Goal: Find specific page/section: Find specific page/section

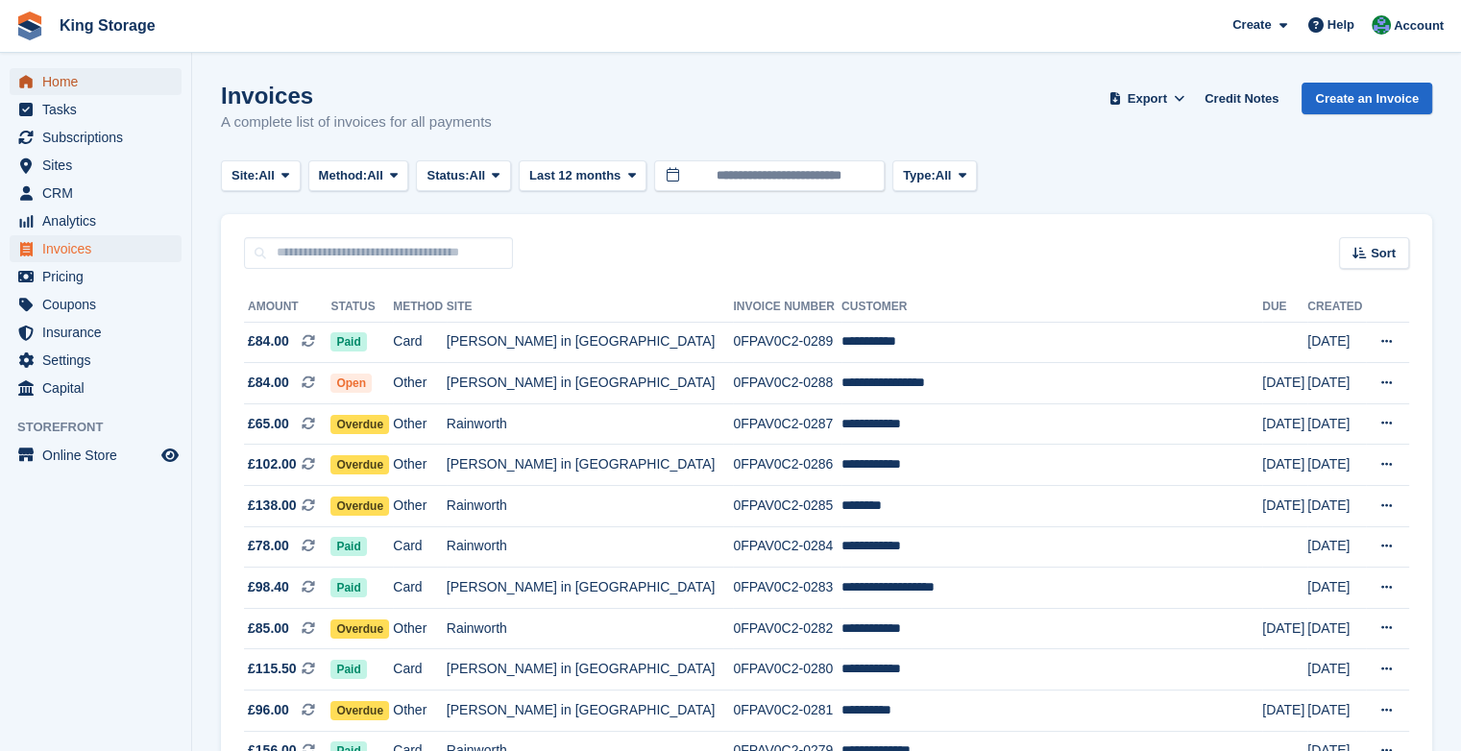
click at [47, 80] on span "Home" at bounding box center [99, 81] width 115 height 27
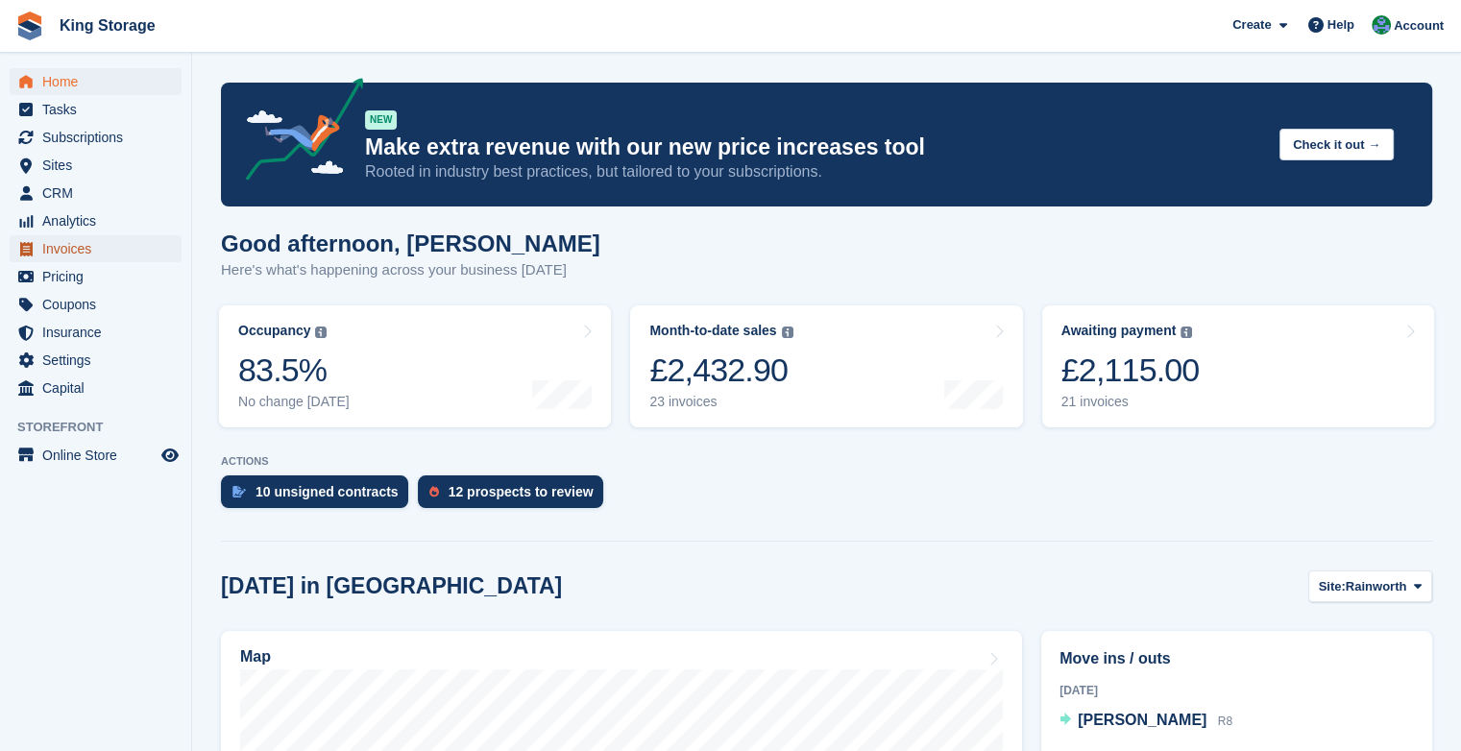
click at [52, 255] on span "Invoices" at bounding box center [99, 248] width 115 height 27
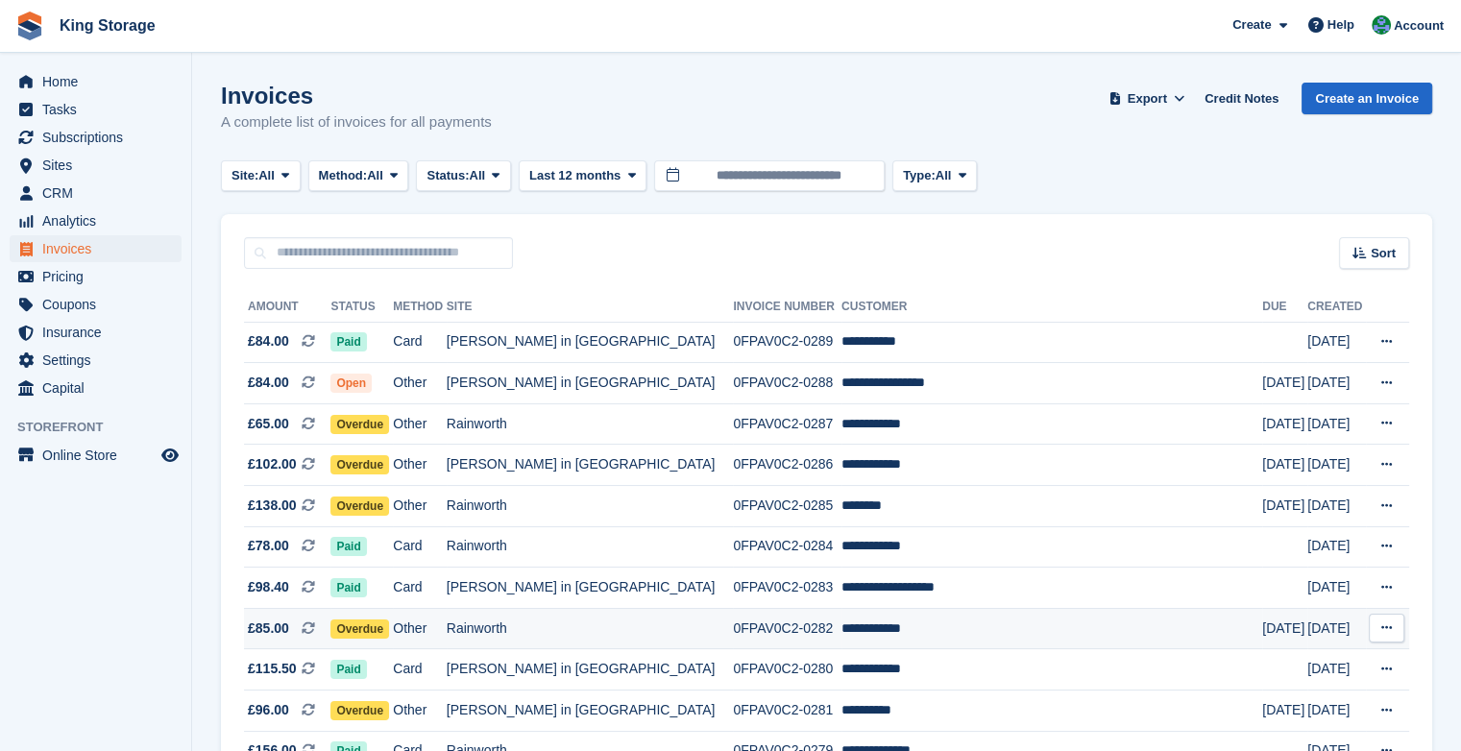
click at [561, 627] on td "Rainworth" at bounding box center [590, 628] width 287 height 41
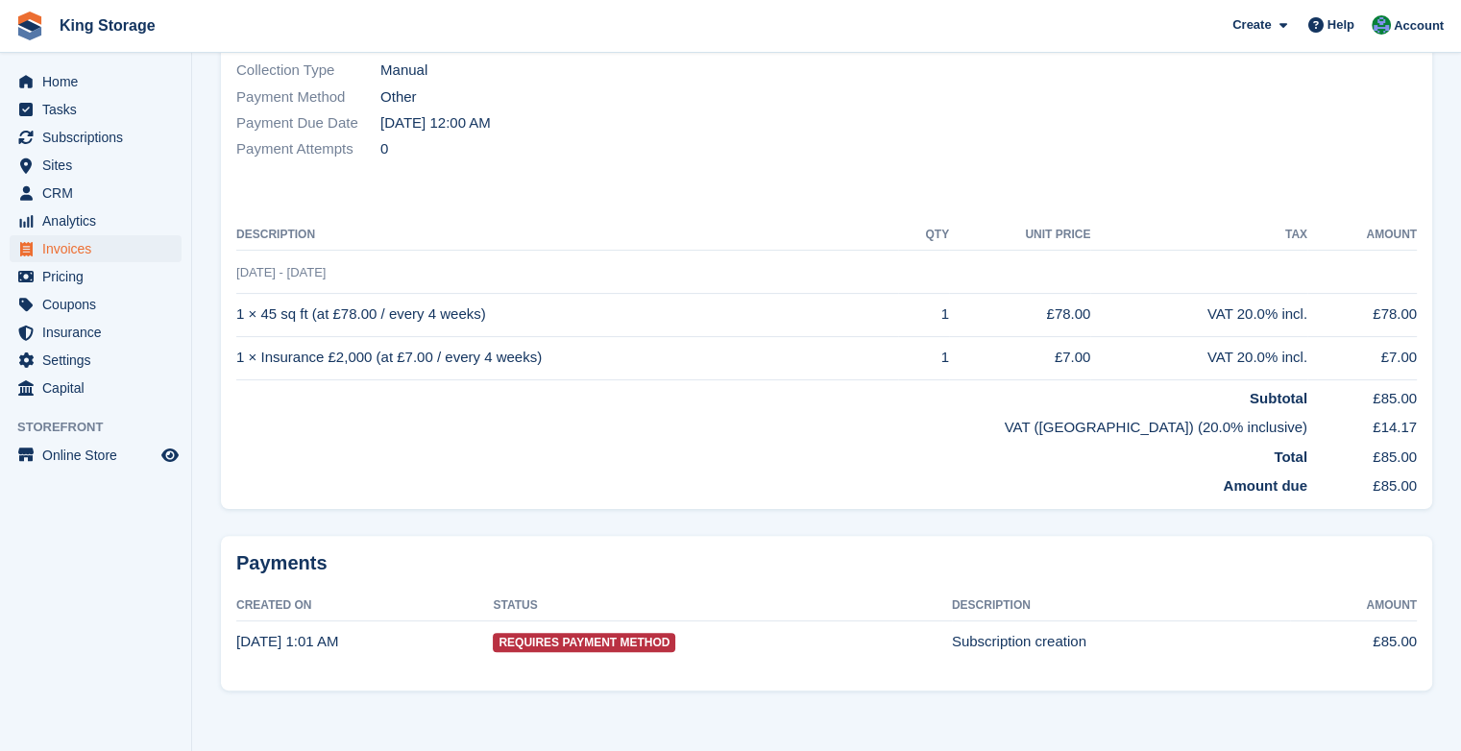
scroll to position [385, 0]
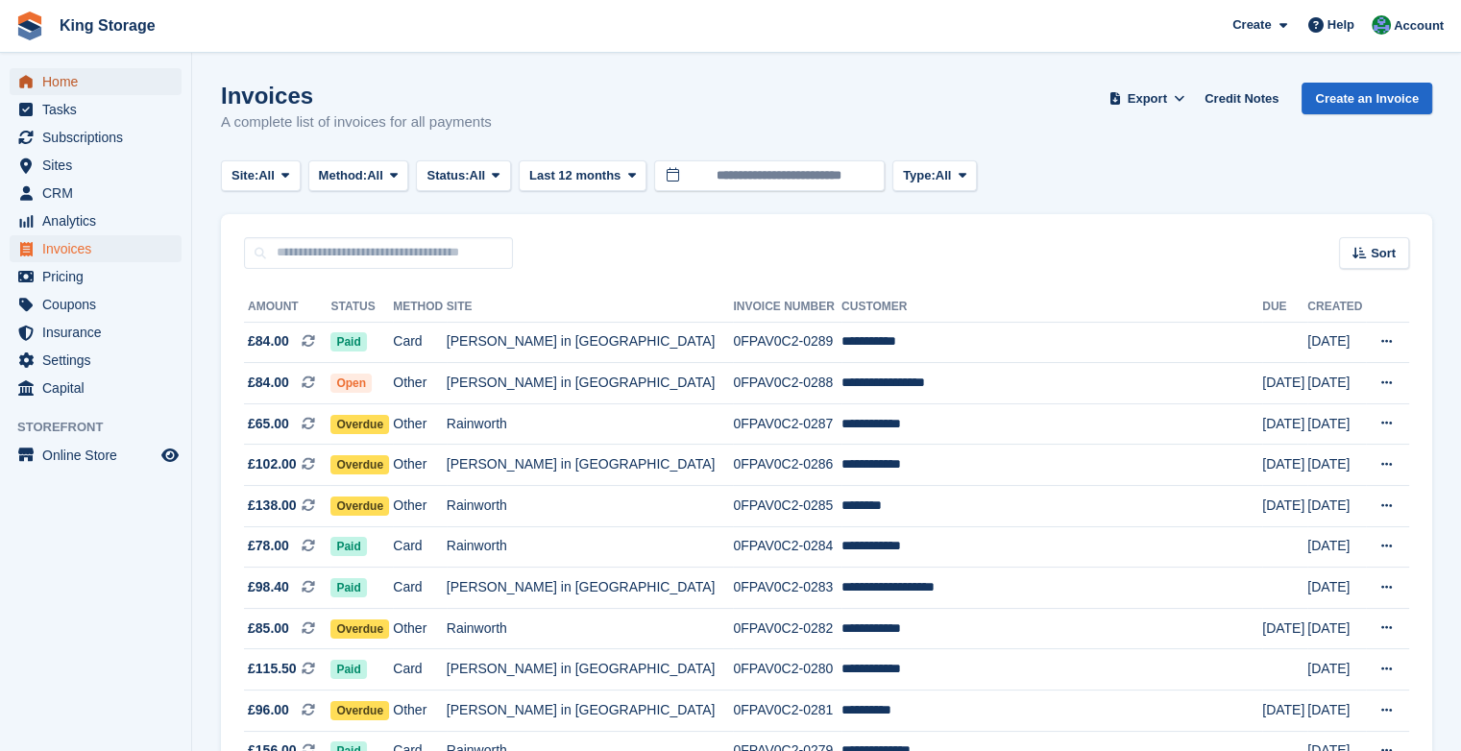
click at [81, 83] on span "Home" at bounding box center [99, 81] width 115 height 27
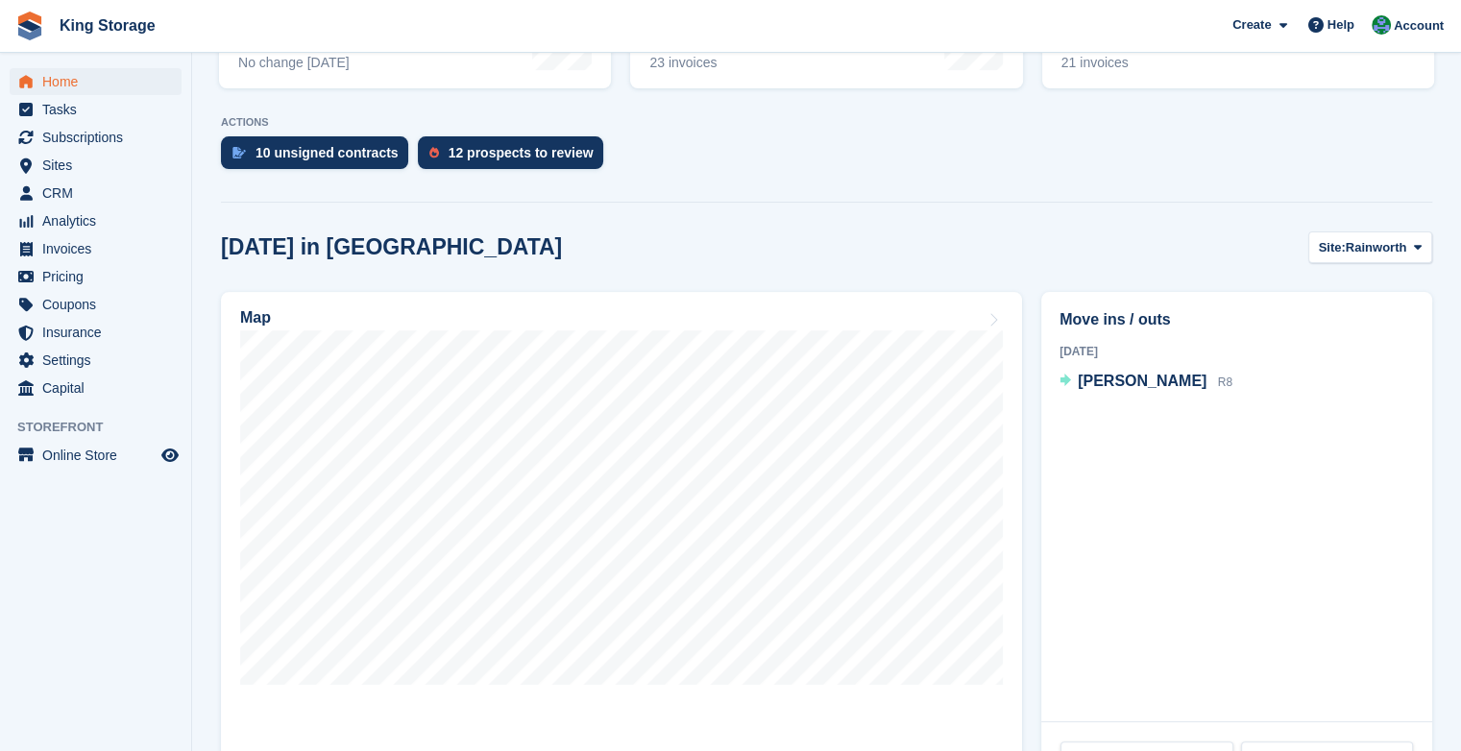
scroll to position [346, 0]
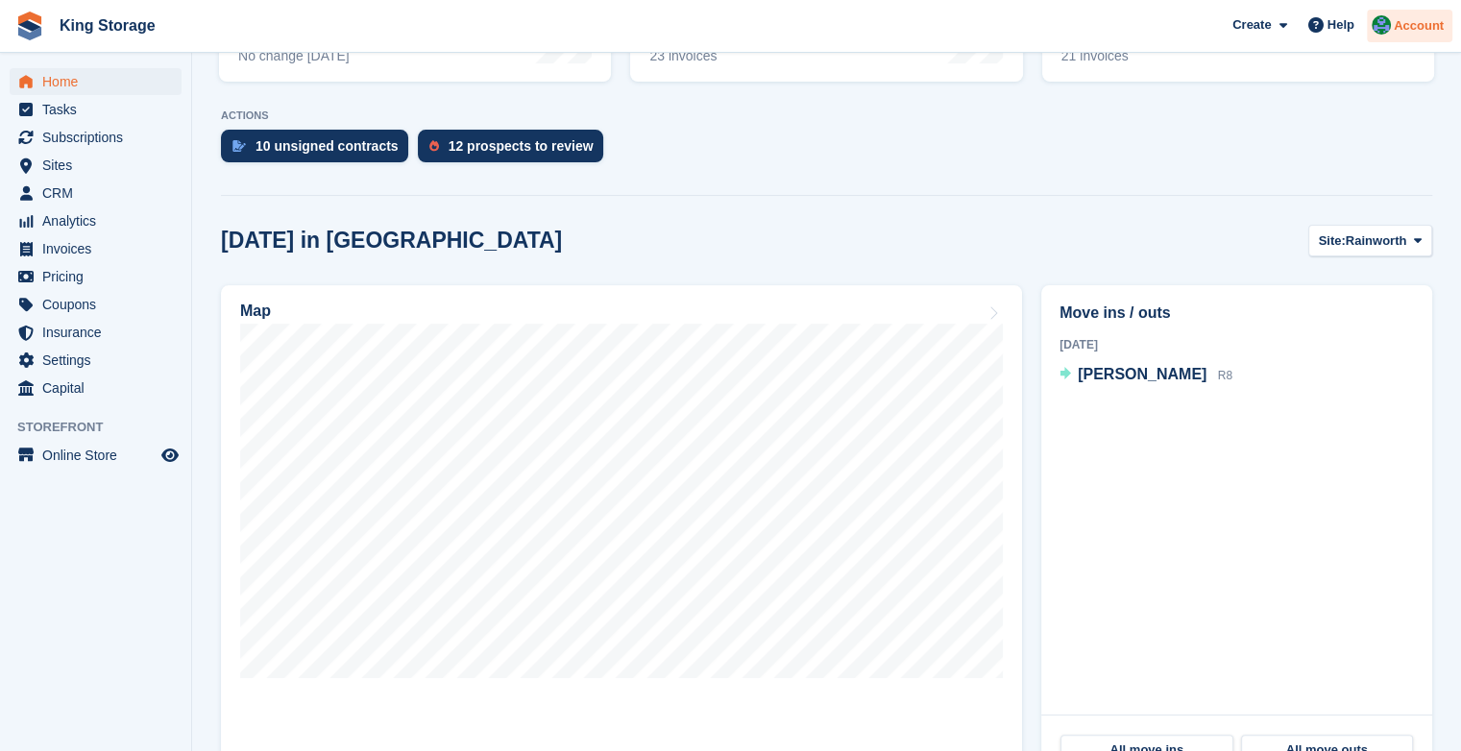
click at [1391, 27] on div at bounding box center [1381, 28] width 19 height 26
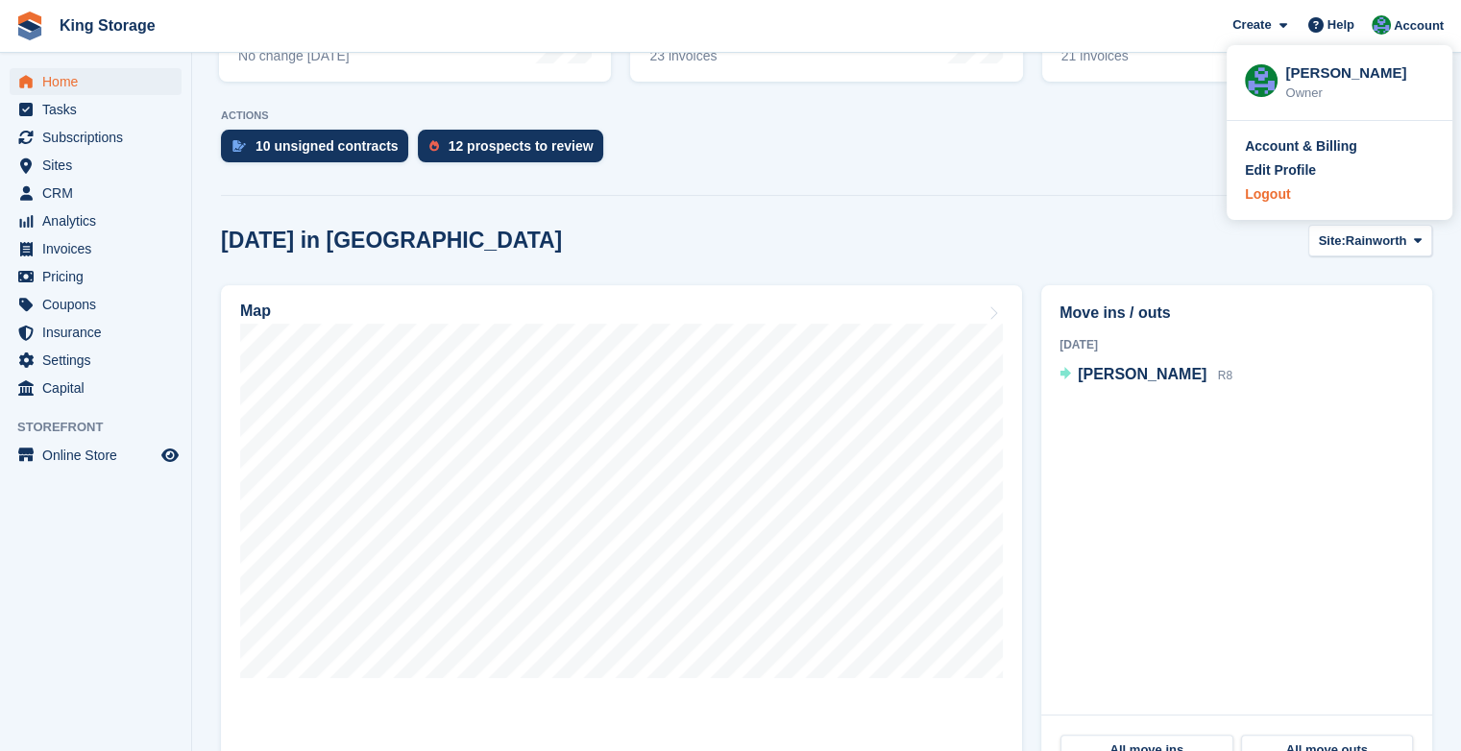
click at [1269, 196] on div "Logout" at bounding box center [1267, 194] width 45 height 20
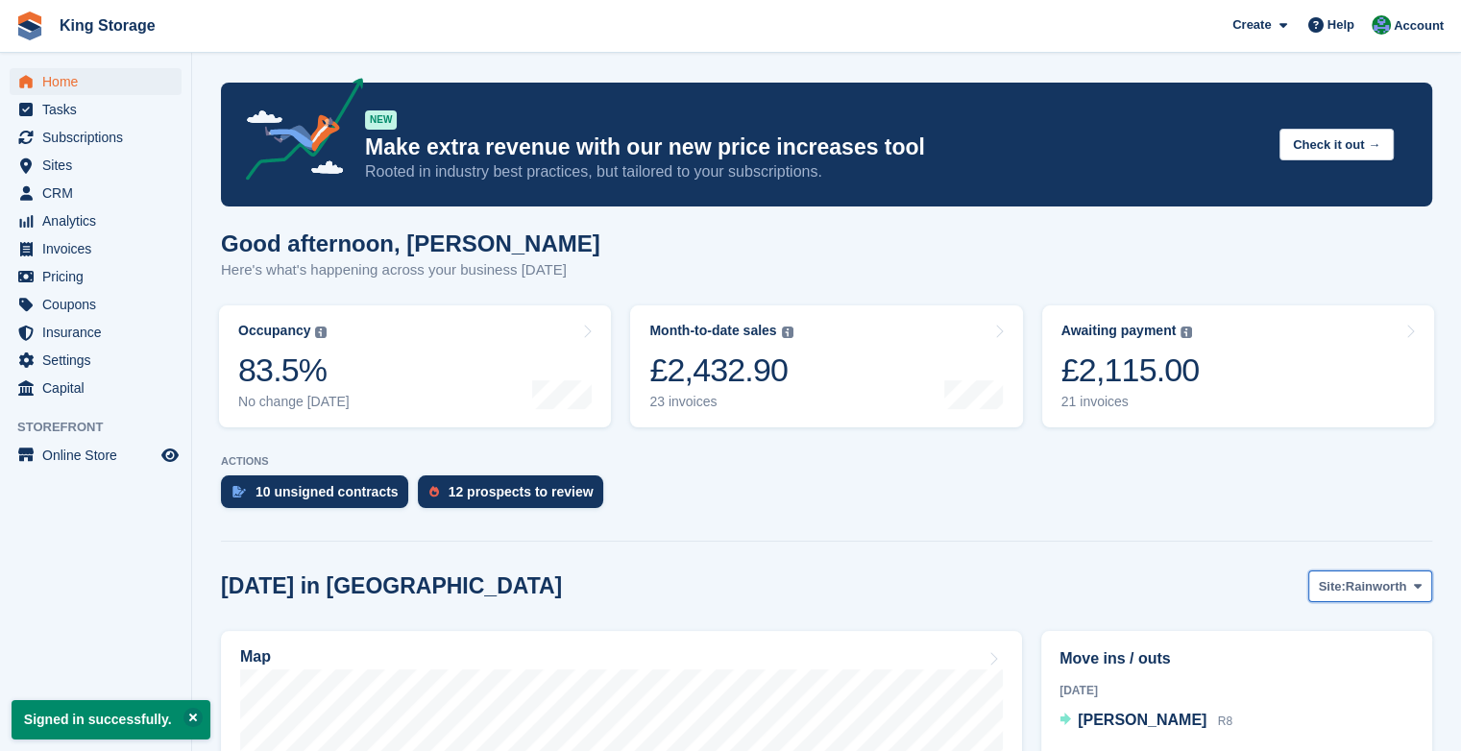
click at [1385, 588] on span "Rainworth" at bounding box center [1376, 586] width 61 height 19
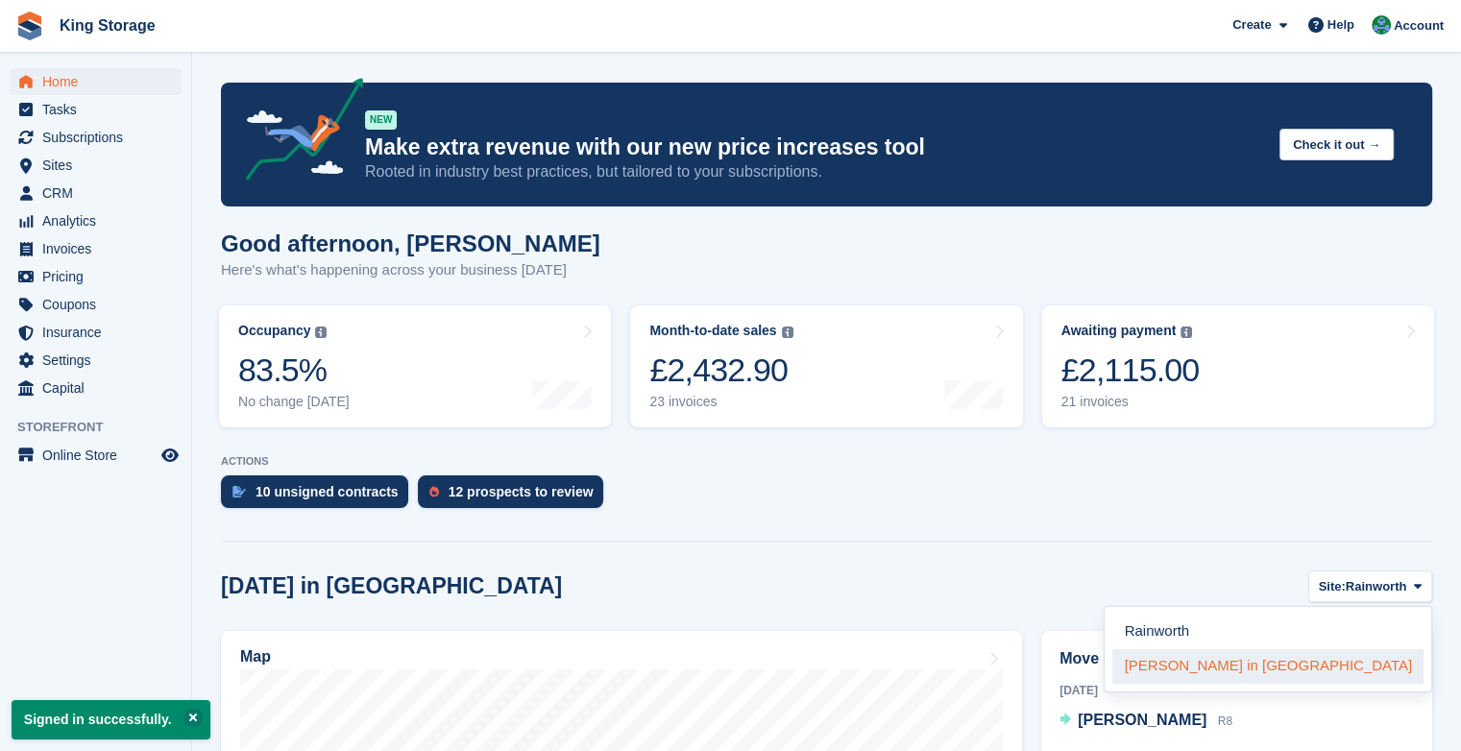
click at [1300, 667] on link "Sutton in Ashfield" at bounding box center [1268, 666] width 311 height 35
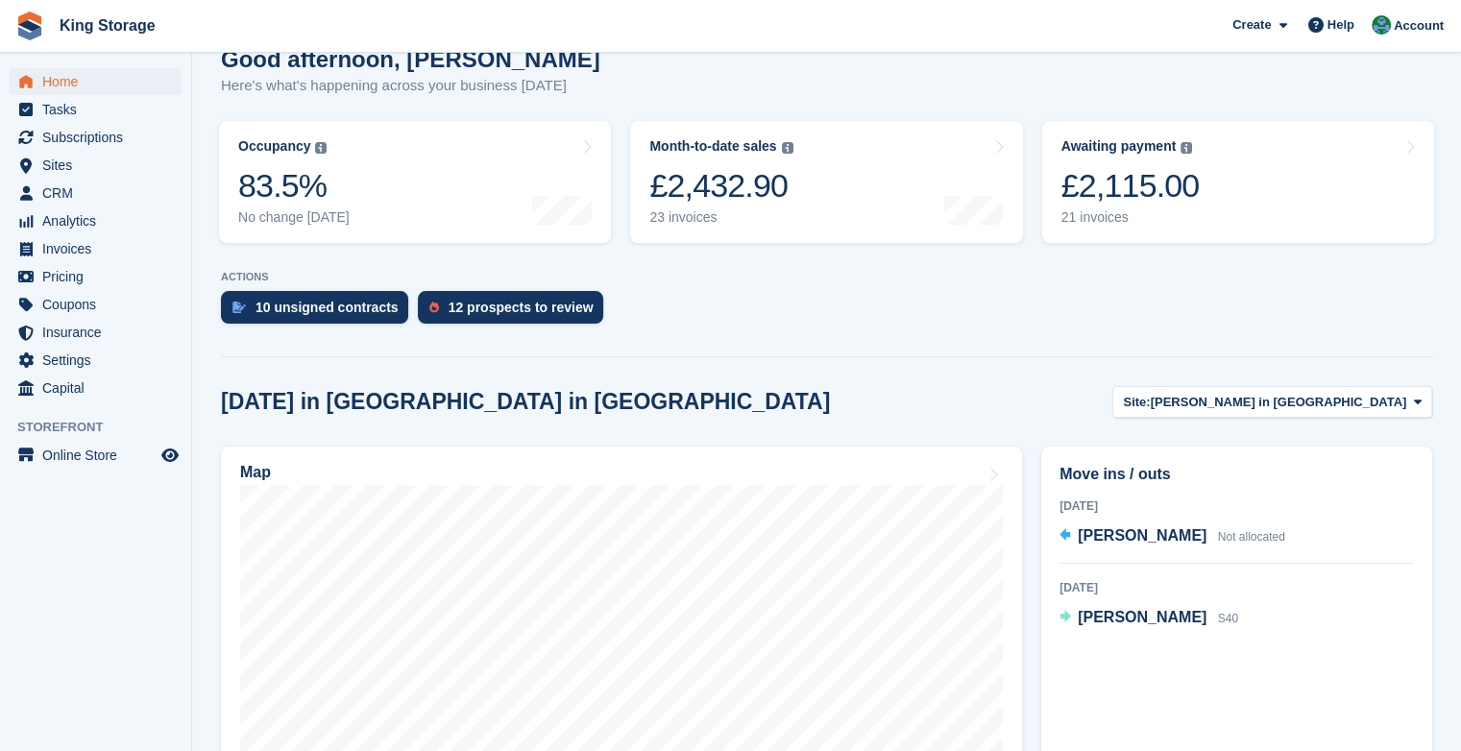
scroll to position [50, 0]
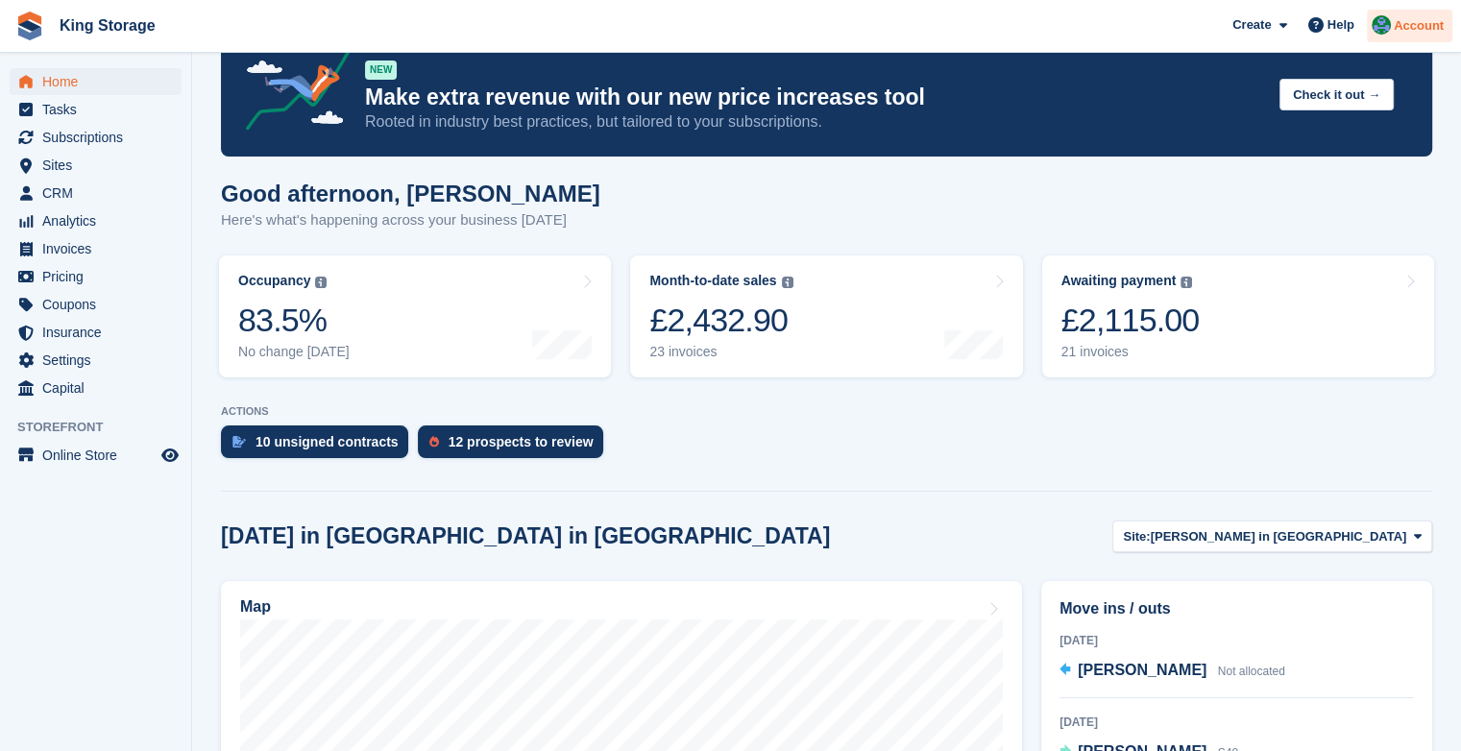
click at [1418, 23] on span "Account" at bounding box center [1419, 25] width 50 height 19
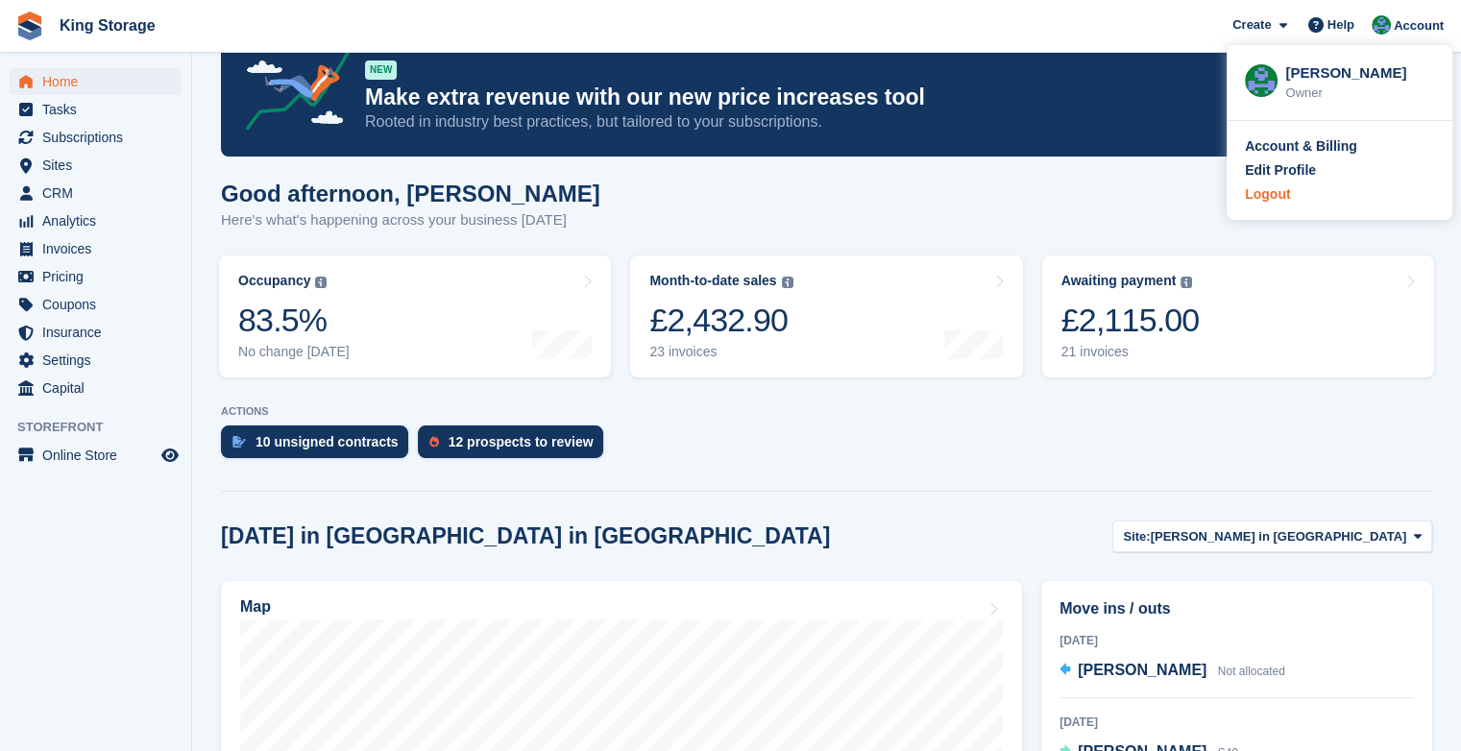
click at [1278, 186] on div "Logout" at bounding box center [1267, 194] width 45 height 20
